Goal: Information Seeking & Learning: Learn about a topic

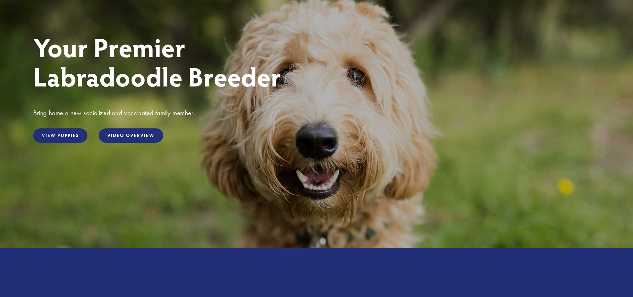
scroll to position [66, 0]
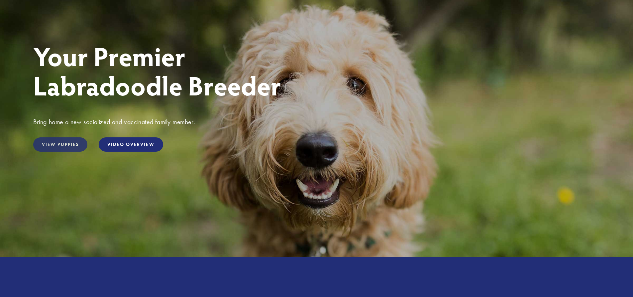
click at [70, 142] on link "View Puppies" at bounding box center [60, 144] width 54 height 14
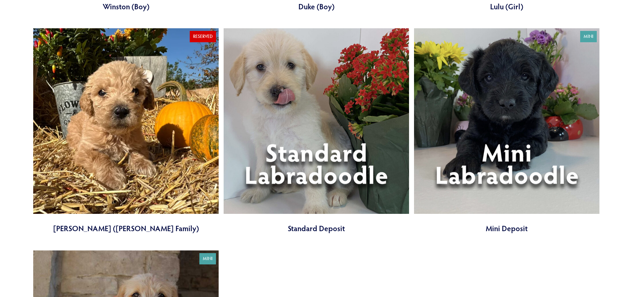
scroll to position [2426, 0]
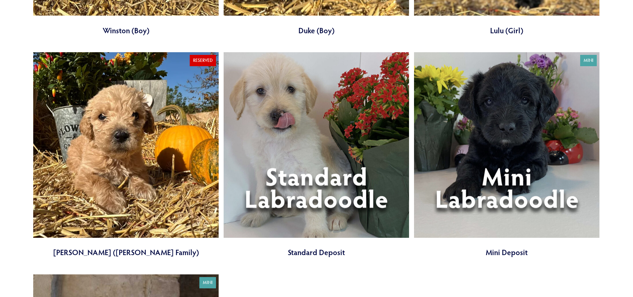
click at [286, 128] on link at bounding box center [316, 154] width 185 height 205
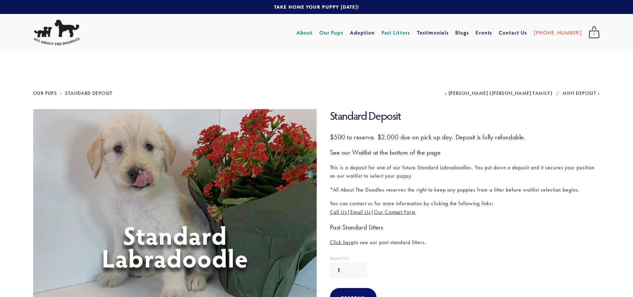
click at [313, 33] on link "About" at bounding box center [304, 33] width 16 height 12
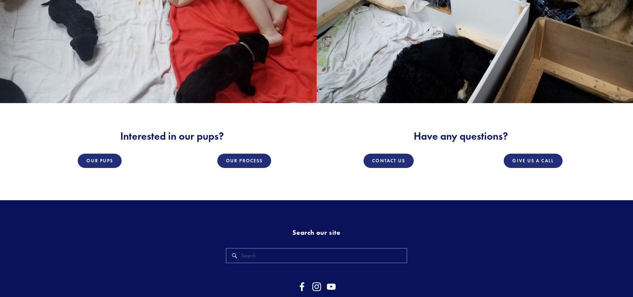
scroll to position [1163, 0]
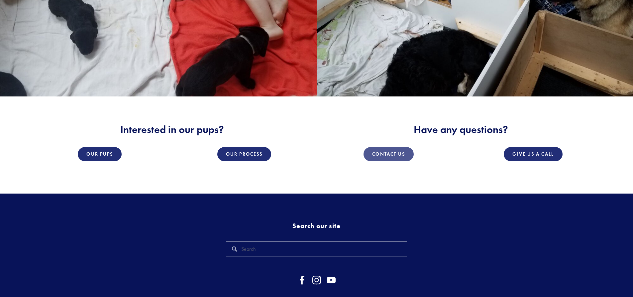
click at [376, 147] on link "Contact Us" at bounding box center [389, 154] width 50 height 14
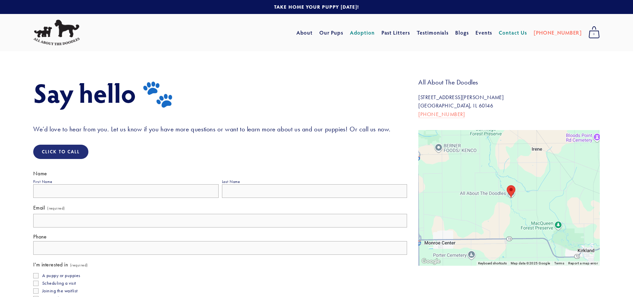
click at [373, 31] on link "Adoption" at bounding box center [362, 33] width 25 height 12
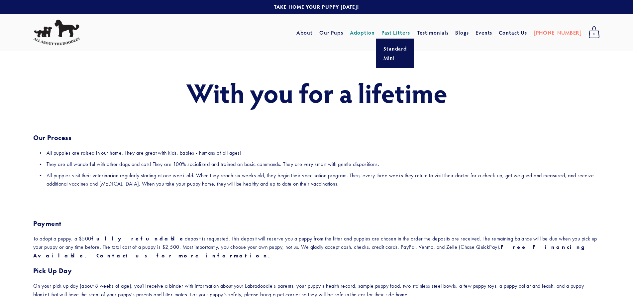
click at [410, 35] on link "Past Litters" at bounding box center [396, 32] width 29 height 7
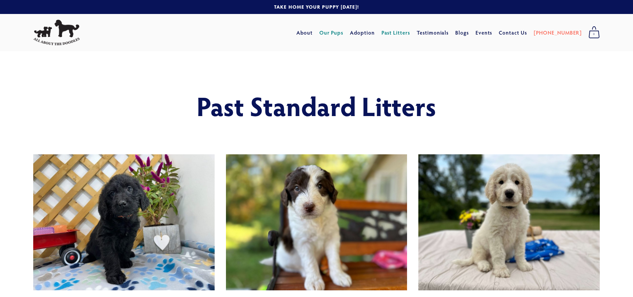
click at [344, 31] on link "Our Pups" at bounding box center [331, 33] width 24 height 12
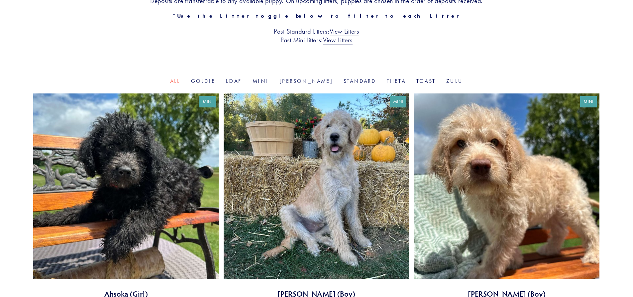
scroll to position [166, 0]
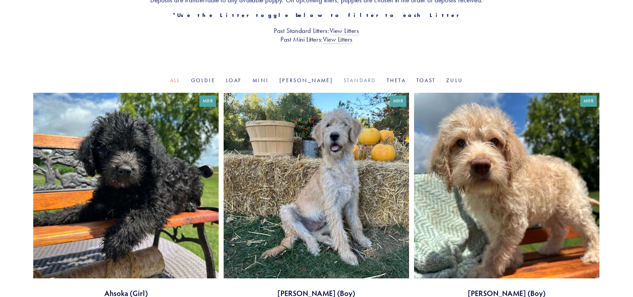
click at [344, 83] on link "Standard" at bounding box center [360, 80] width 33 height 6
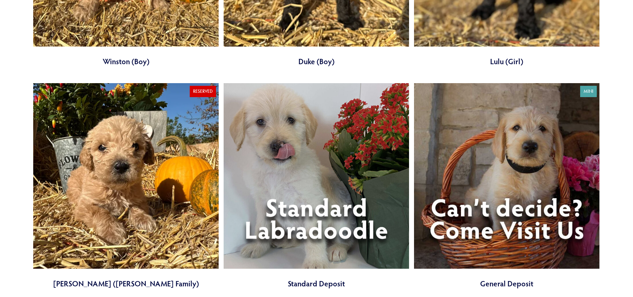
scroll to position [1097, 0]
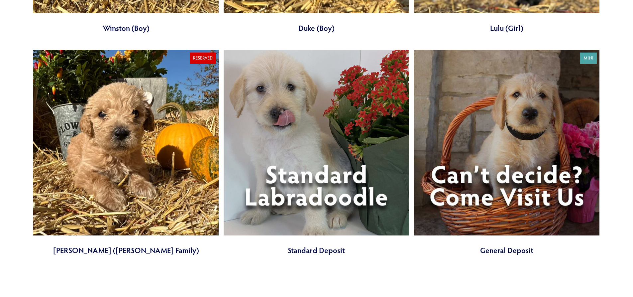
click at [305, 182] on link at bounding box center [316, 152] width 185 height 205
